Goal: Navigation & Orientation: Find specific page/section

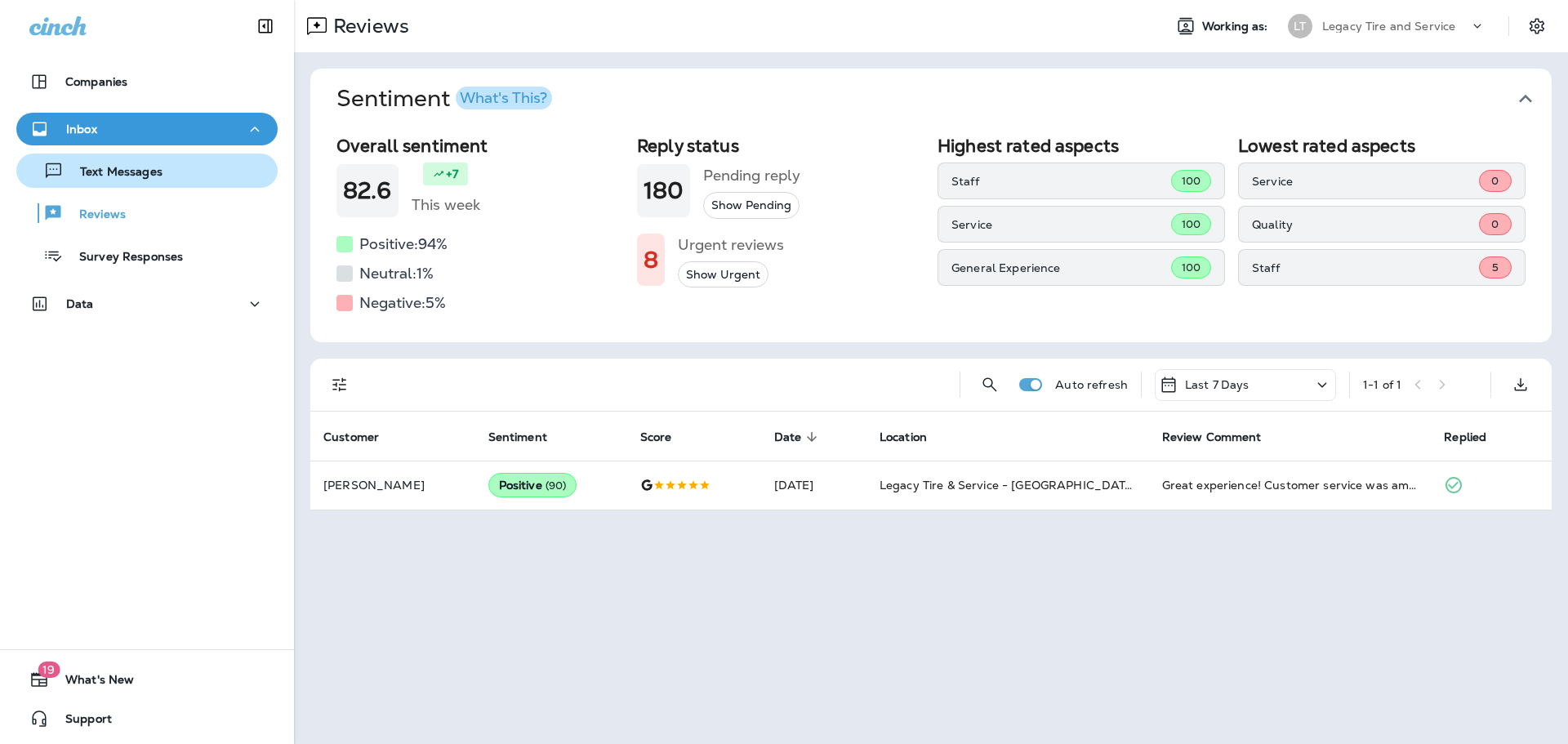
click at [130, 176] on p "Text Messages" at bounding box center [113, 173] width 99 height 15
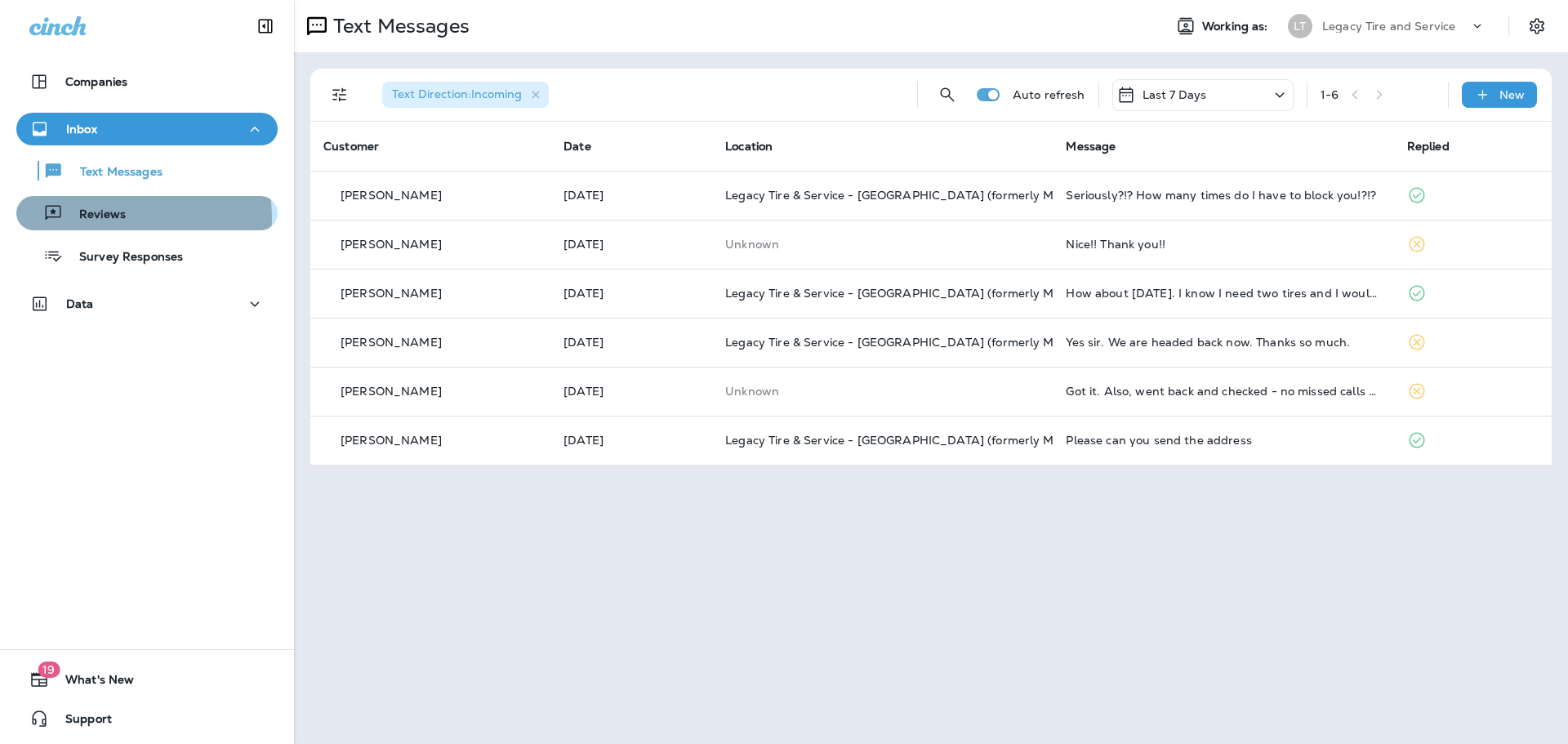
click at [120, 218] on p "Reviews" at bounding box center [94, 215] width 63 height 15
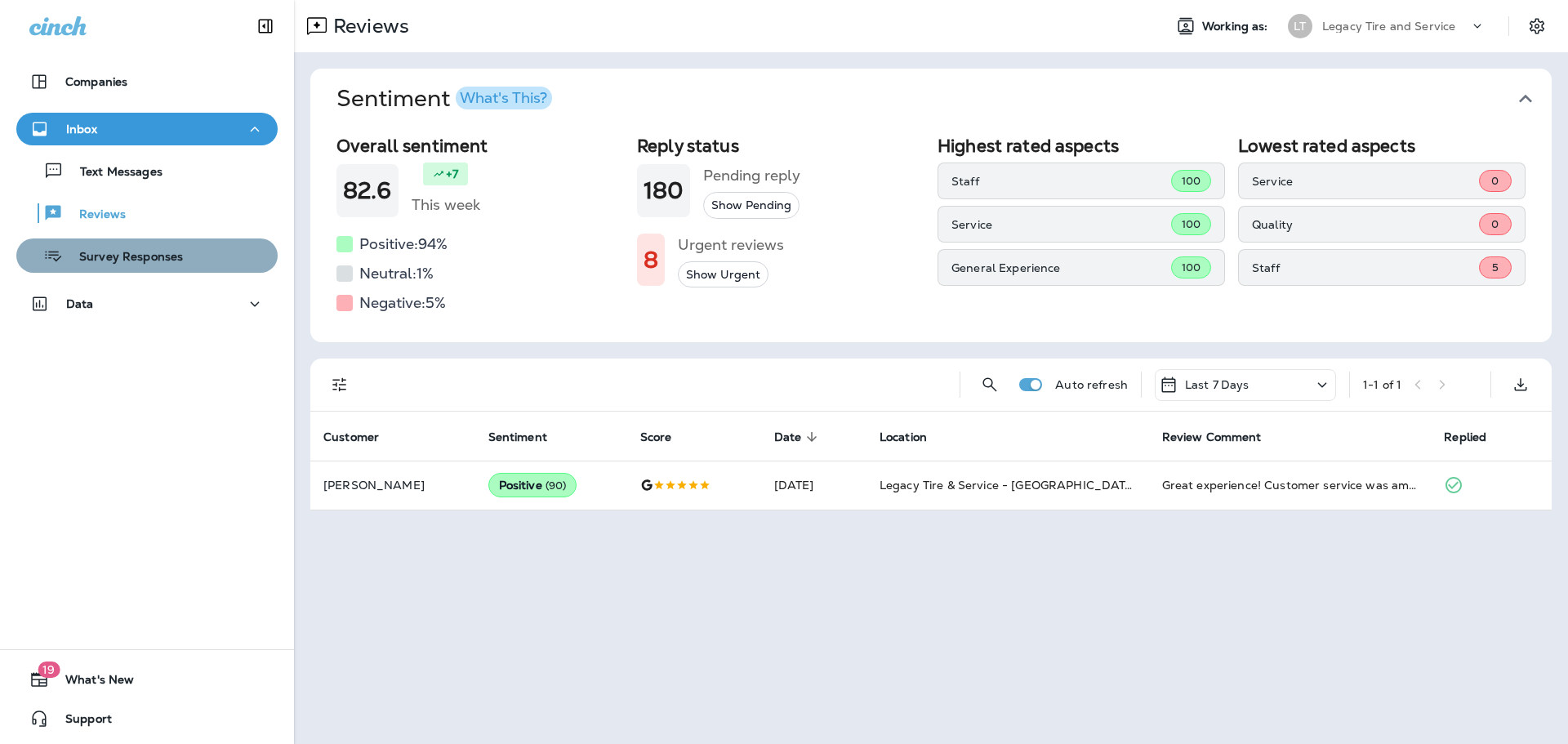
click at [153, 262] on p "Survey Responses" at bounding box center [123, 257] width 120 height 15
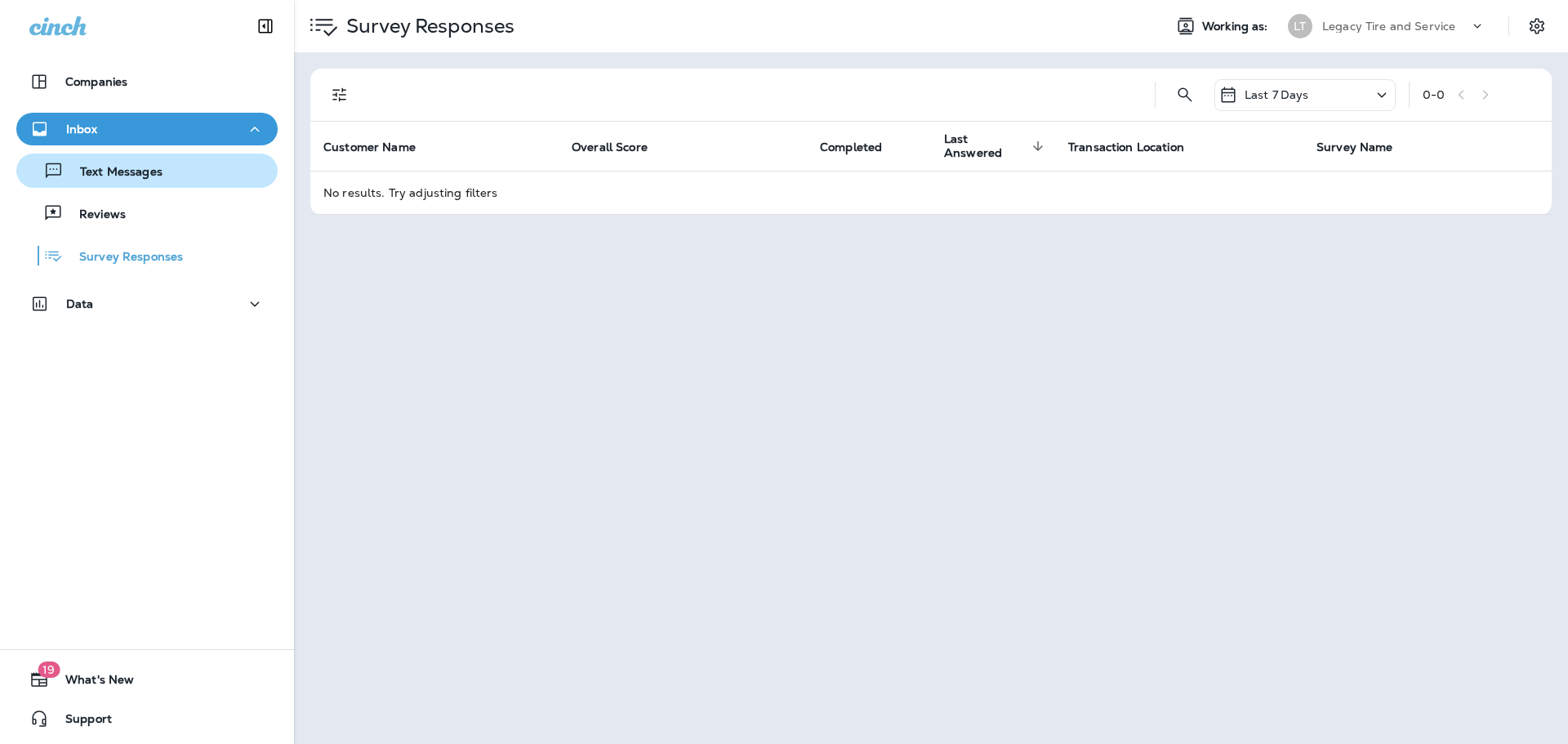
click at [129, 183] on button "Text Messages" at bounding box center [146, 170] width 261 height 35
